Goal: Transaction & Acquisition: Purchase product/service

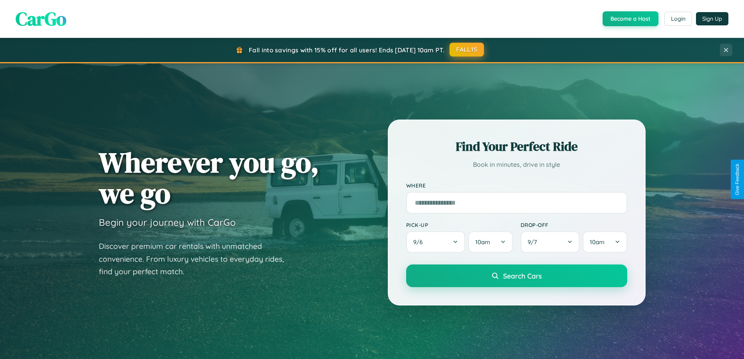
click at [467, 50] on button "FALL15" at bounding box center [466, 50] width 34 height 14
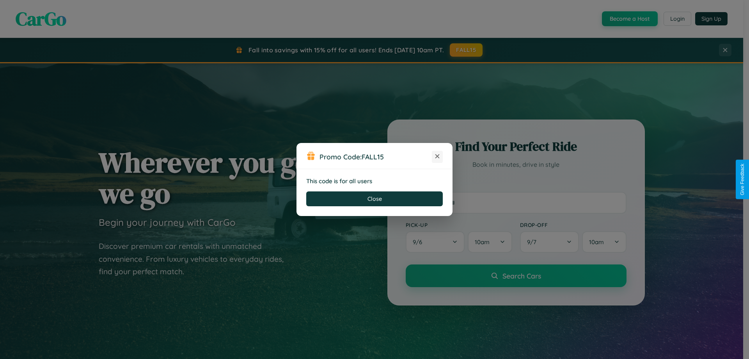
click at [438, 157] on icon at bounding box center [438, 156] width 8 height 8
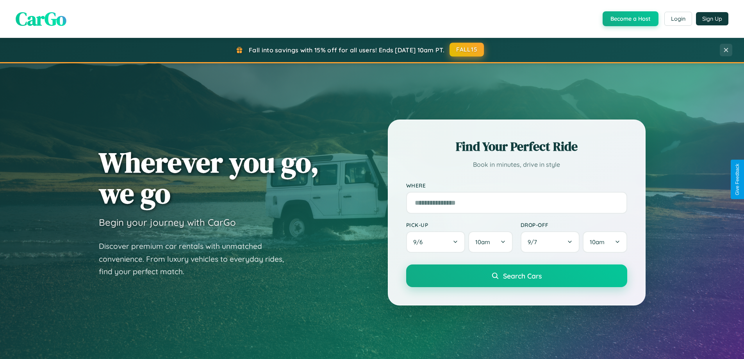
click at [467, 50] on button "FALL15" at bounding box center [466, 50] width 34 height 14
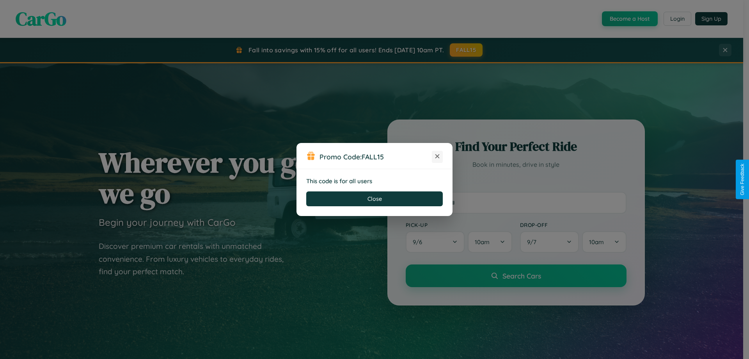
click at [438, 157] on icon at bounding box center [438, 156] width 8 height 8
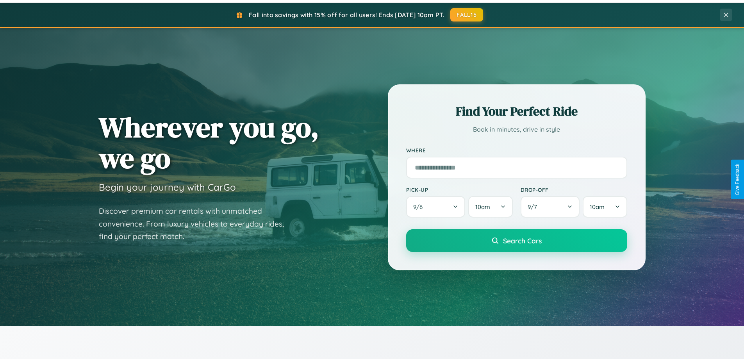
scroll to position [1254, 0]
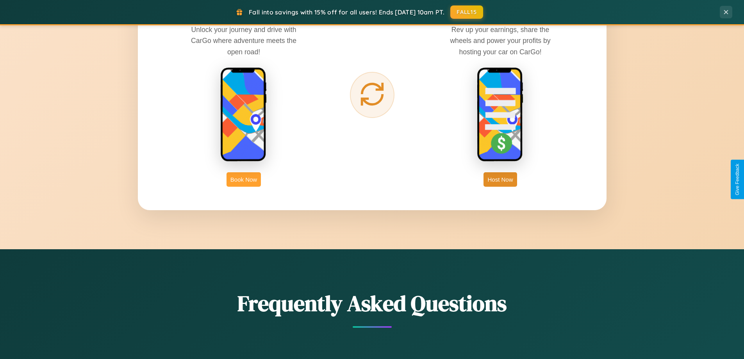
click at [244, 179] on button "Book Now" at bounding box center [243, 179] width 34 height 14
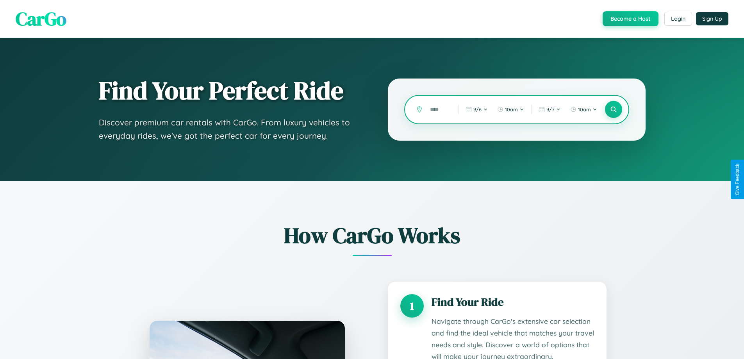
click at [438, 109] on input "text" at bounding box center [438, 110] width 24 height 14
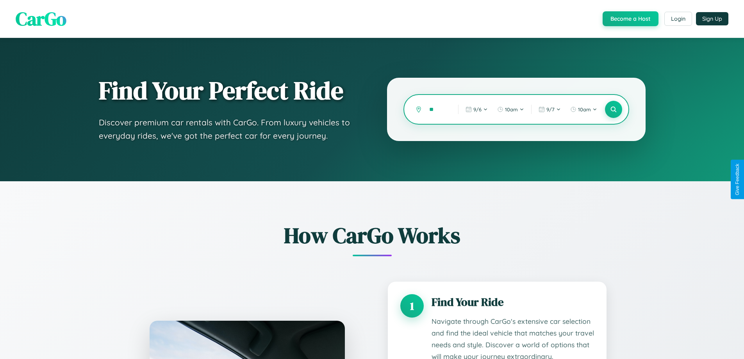
type input "*"
type input "*********"
click at [613, 109] on icon at bounding box center [612, 109] width 7 height 7
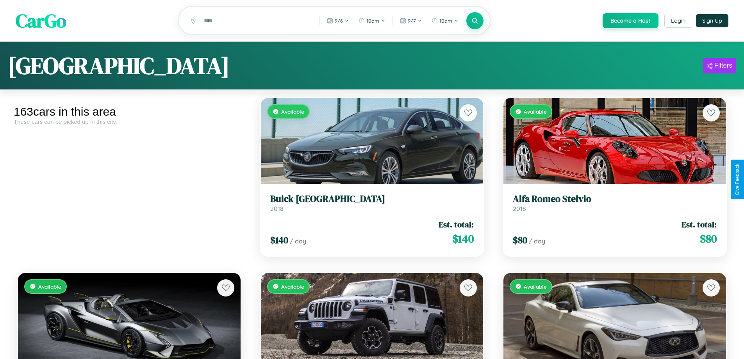
scroll to position [6577, 0]
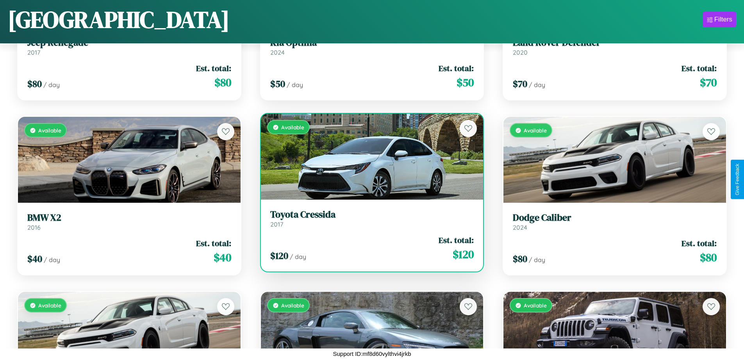
click at [368, 218] on h3 "Toyota Cressida" at bounding box center [372, 214] width 204 height 11
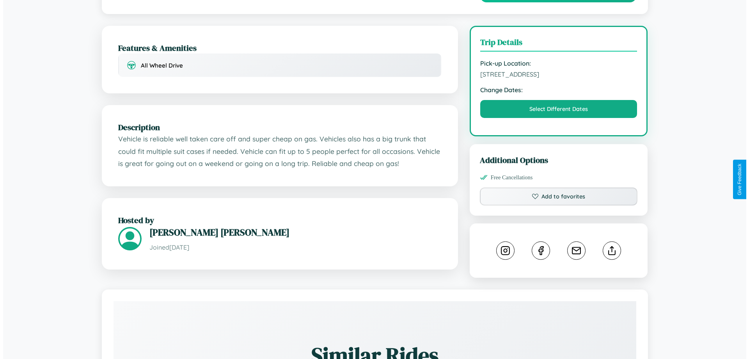
scroll to position [203, 0]
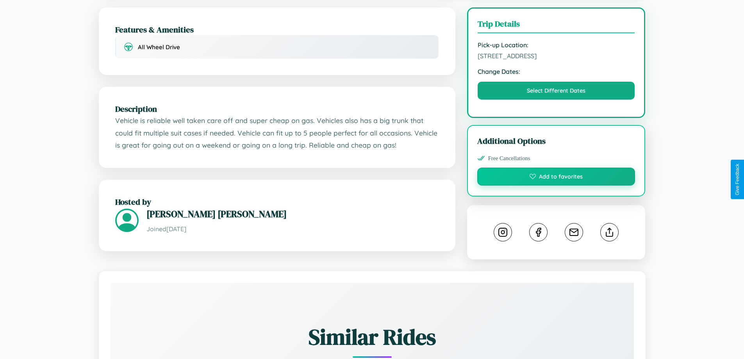
click at [556, 179] on button "Add to favorites" at bounding box center [556, 176] width 158 height 18
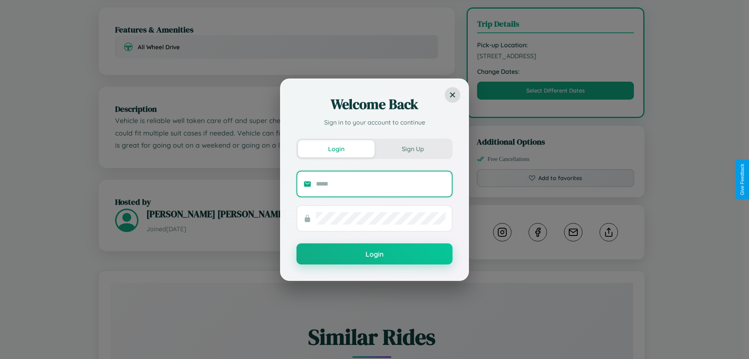
click at [381, 183] on input "text" at bounding box center [381, 184] width 130 height 12
type input "**********"
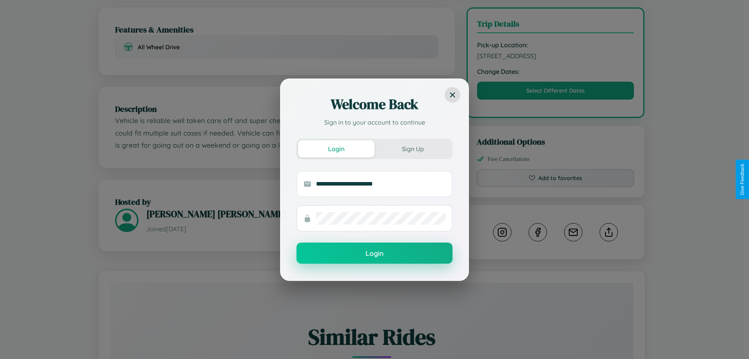
click at [375, 253] on button "Login" at bounding box center [375, 252] width 156 height 21
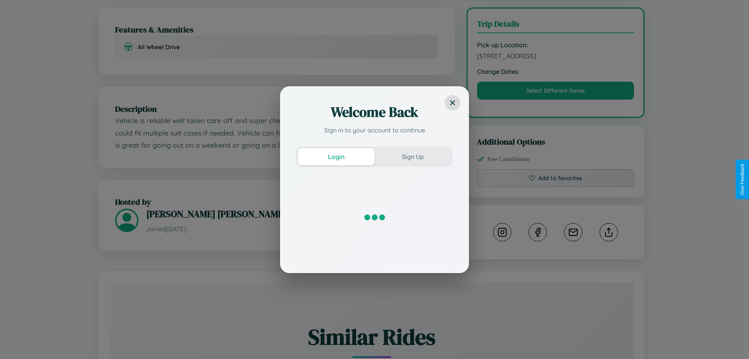
click at [556, 179] on div "Welcome Back Sign in to your account to continue Login Sign Up" at bounding box center [374, 179] width 749 height 359
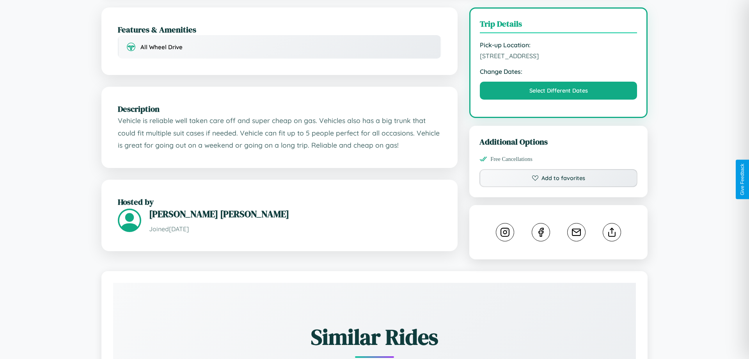
scroll to position [0, 0]
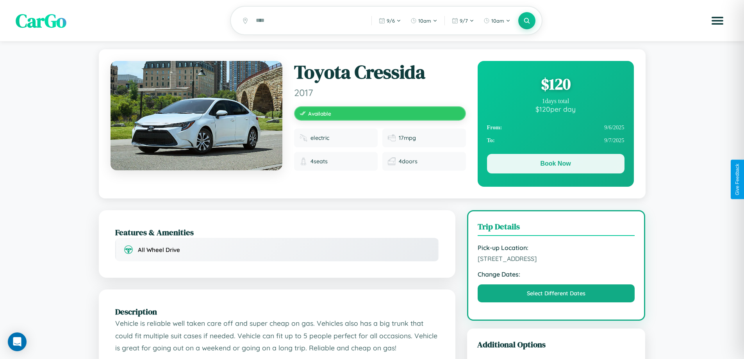
click at [555, 165] on button "Book Now" at bounding box center [555, 164] width 137 height 20
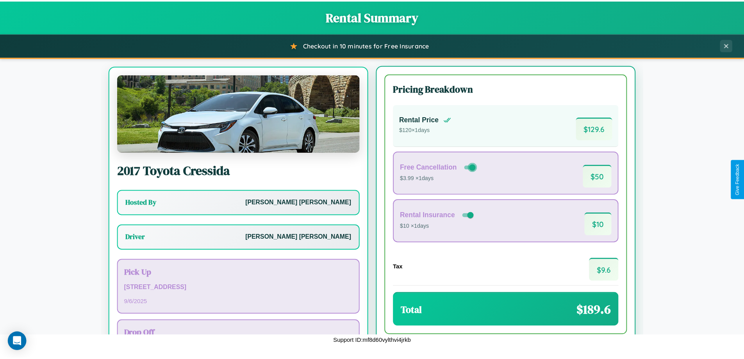
scroll to position [36, 0]
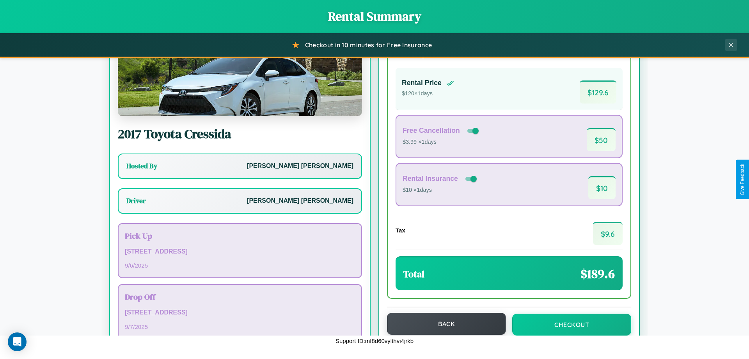
click at [443, 324] on button "Back" at bounding box center [446, 324] width 119 height 22
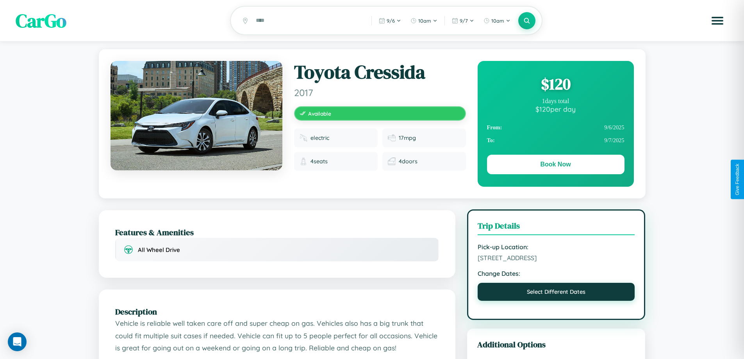
click at [556, 293] on button "Select Different Dates" at bounding box center [555, 292] width 157 height 18
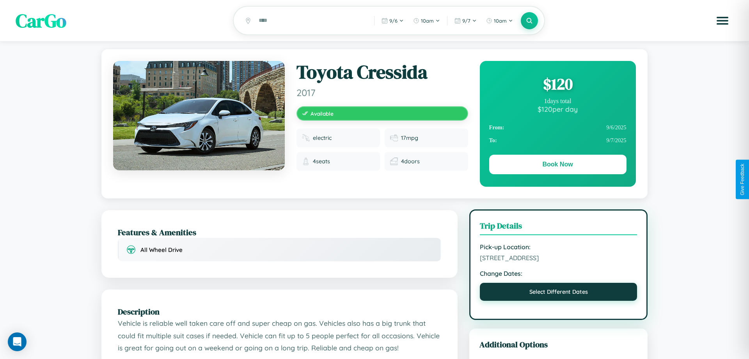
select select "*"
select select "****"
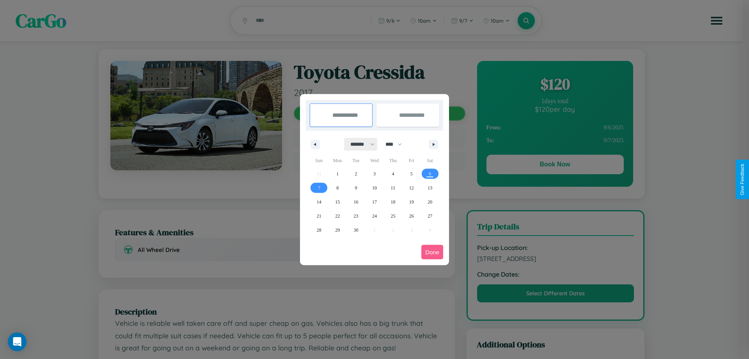
drag, startPoint x: 359, startPoint y: 144, endPoint x: 375, endPoint y: 157, distance: 20.0
click at [359, 144] on select "******* ******** ***** ***** *** **** **** ****** ********* ******* ******** **…" at bounding box center [361, 144] width 33 height 13
select select "*"
click at [397, 144] on select "**** **** **** **** **** **** **** **** **** **** **** **** **** **** **** ****…" at bounding box center [393, 144] width 23 height 13
select select "****"
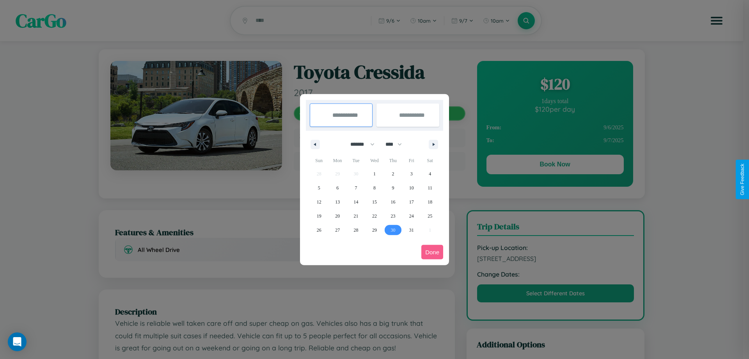
click at [393, 230] on span "30" at bounding box center [393, 230] width 5 height 14
type input "**********"
click at [434, 144] on icon "button" at bounding box center [435, 144] width 4 height 3
select select "*"
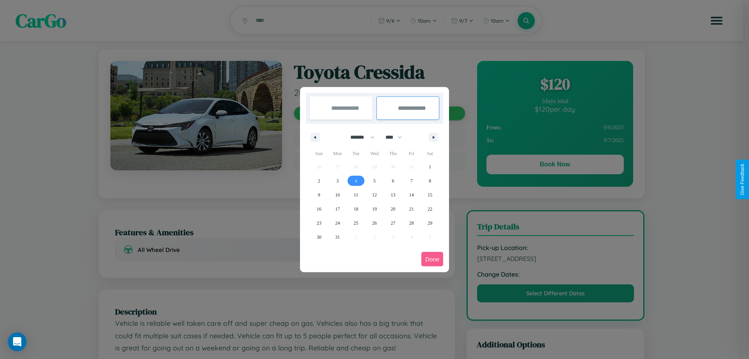
click at [356, 180] on span "4" at bounding box center [356, 181] width 2 height 14
type input "**********"
select select "*"
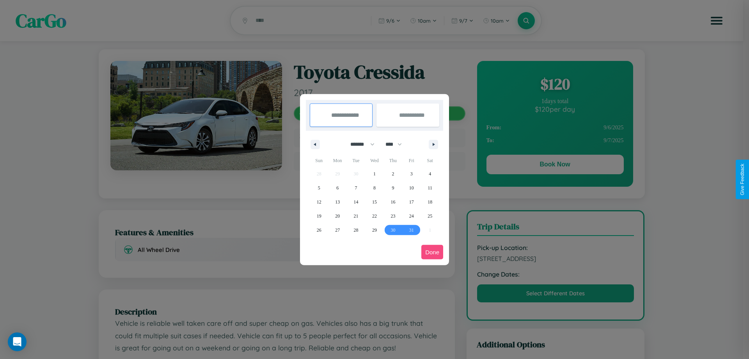
click at [432, 252] on button "Done" at bounding box center [433, 252] width 22 height 14
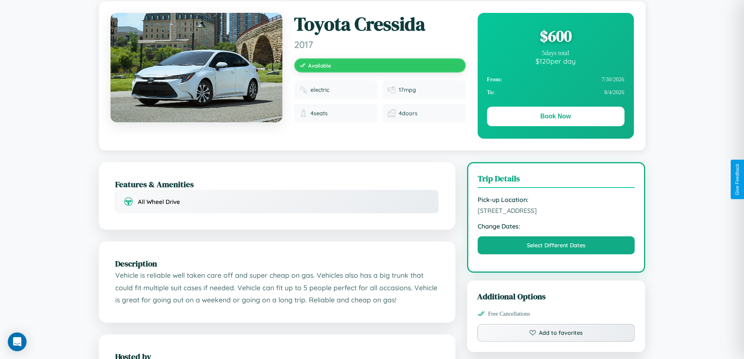
scroll to position [80, 0]
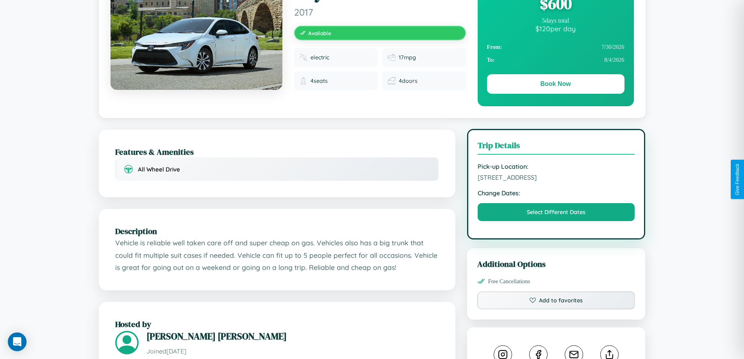
click at [556, 178] on span "5147 Lake Street Bangalore Karnataka 51432 India" at bounding box center [555, 177] width 157 height 8
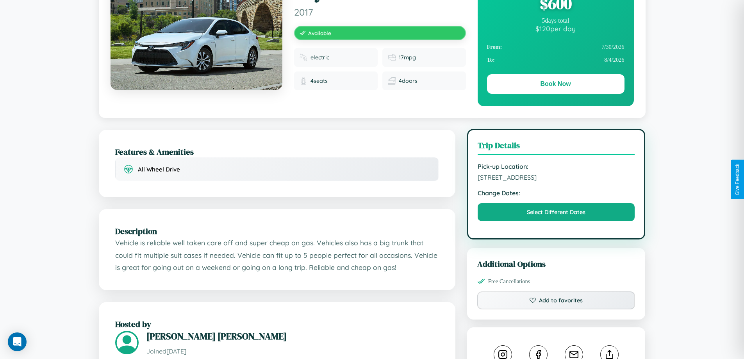
click at [556, 178] on span "5147 Lake Street Bangalore Karnataka 51432 India" at bounding box center [555, 177] width 157 height 8
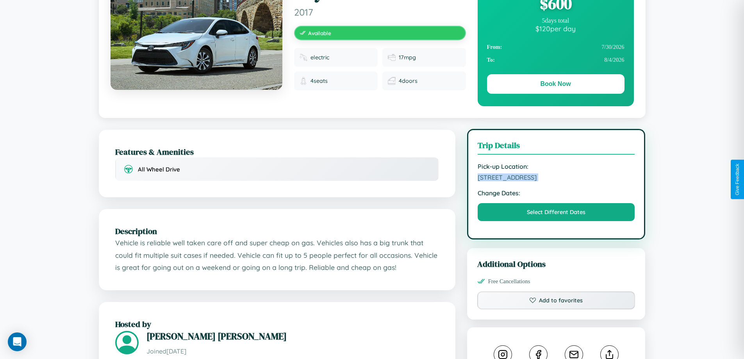
click at [556, 178] on span "5147 Lake Street Bangalore Karnataka 51432 India" at bounding box center [555, 177] width 157 height 8
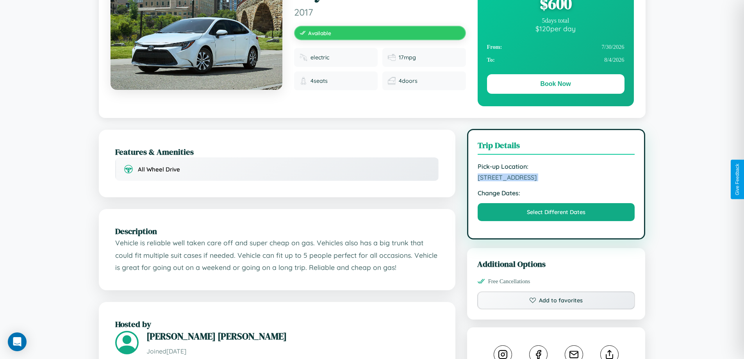
click at [556, 178] on span "5147 Lake Street Bangalore Karnataka 51432 India" at bounding box center [555, 177] width 157 height 8
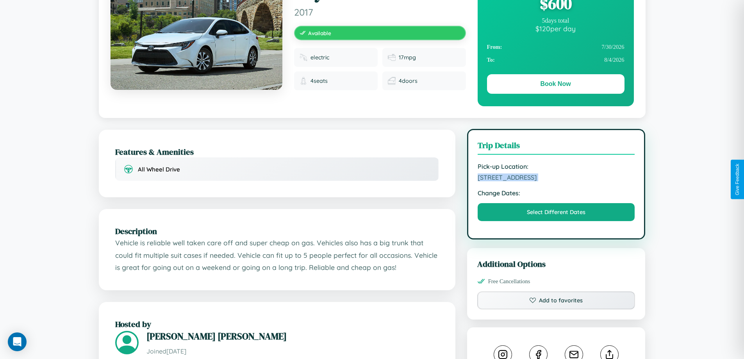
click at [556, 178] on span "5147 Lake Street Bangalore Karnataka 51432 India" at bounding box center [555, 177] width 157 height 8
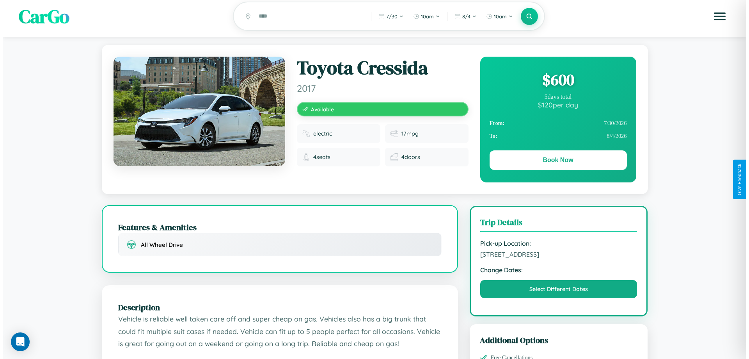
scroll to position [0, 0]
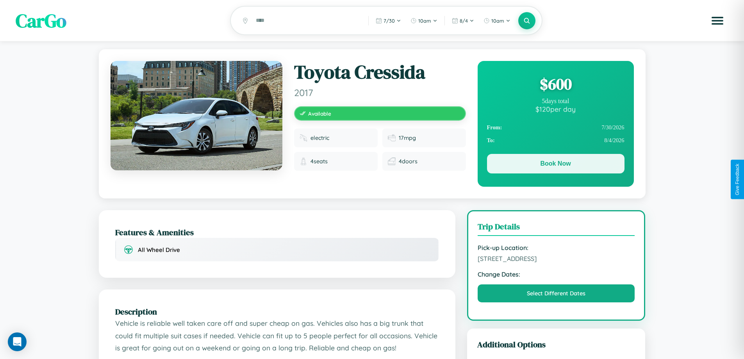
click at [555, 165] on button "Book Now" at bounding box center [555, 164] width 137 height 20
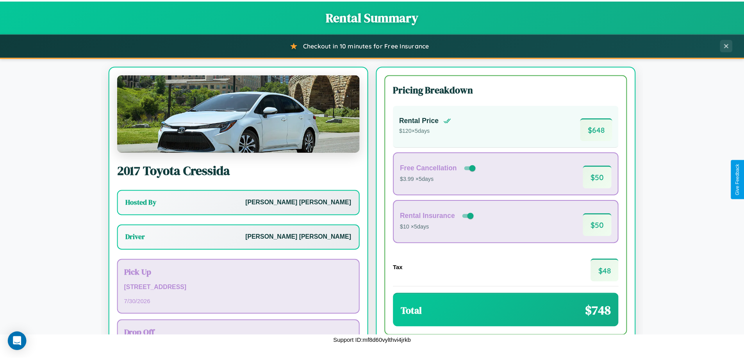
scroll to position [56, 0]
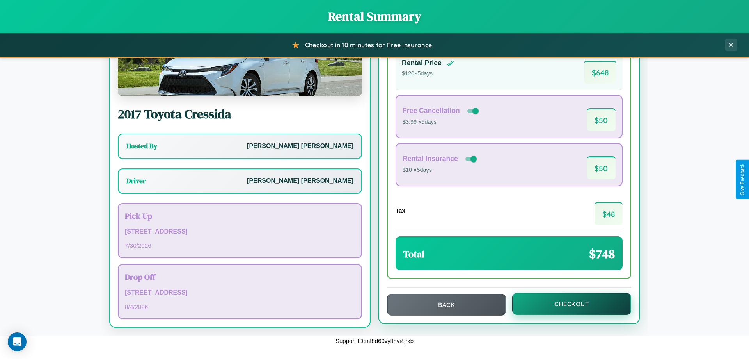
click at [567, 304] on button "Checkout" at bounding box center [572, 304] width 119 height 22
